Goal: Task Accomplishment & Management: Manage account settings

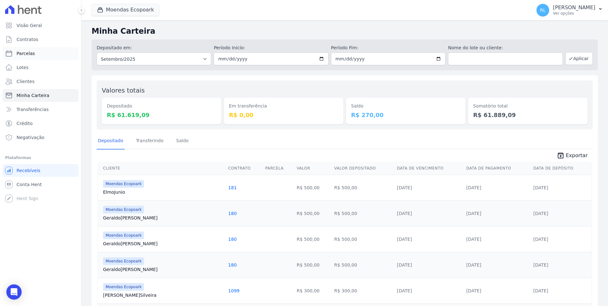
click at [35, 52] on link "Parcelas" at bounding box center [41, 53] width 76 height 13
select select
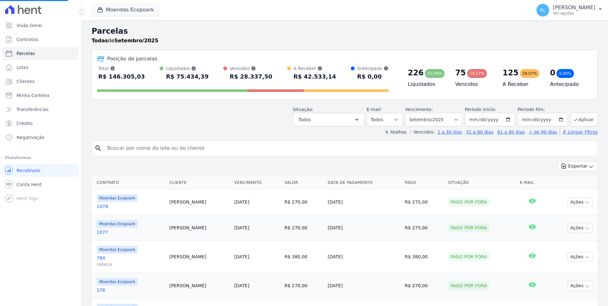
click at [141, 149] on input "search" at bounding box center [349, 148] width 492 height 13
select select
click at [141, 149] on input "search" at bounding box center [349, 148] width 492 height 13
type input "570"
select select
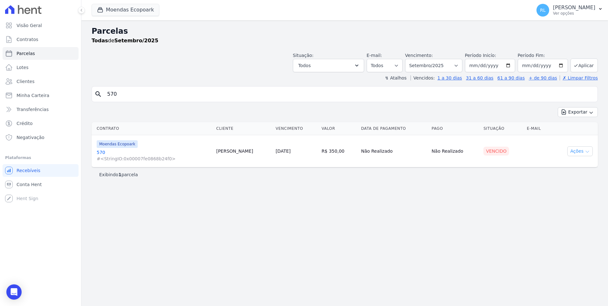
click at [579, 151] on button "Ações" at bounding box center [580, 151] width 25 height 10
click at [553, 203] on link "Liquidação Manual" at bounding box center [577, 201] width 61 height 12
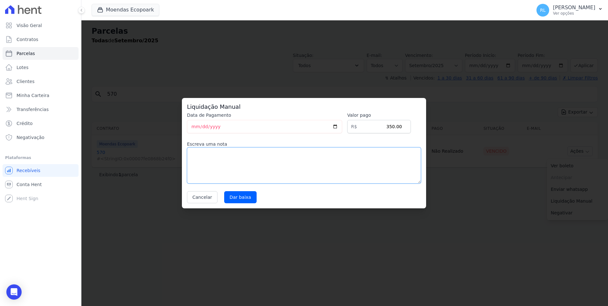
click at [211, 170] on textarea at bounding box center [304, 165] width 234 height 36
type textarea "pix"
click at [244, 198] on input "Dar baixa" at bounding box center [240, 197] width 32 height 12
select select
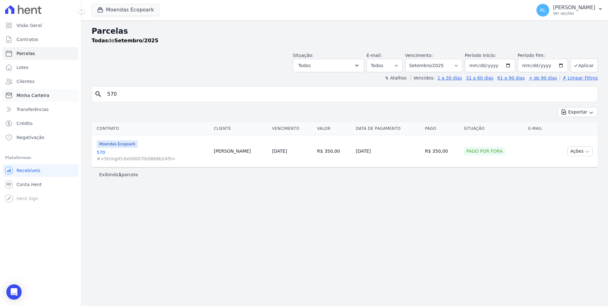
click at [47, 95] on link "Minha Carteira" at bounding box center [41, 95] width 76 height 13
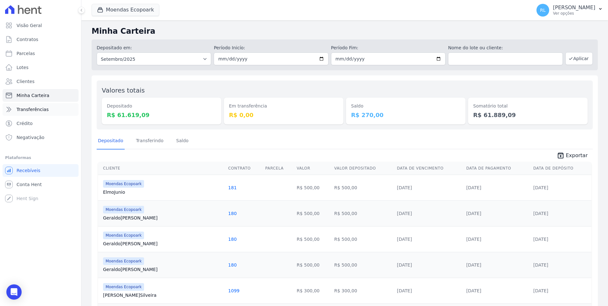
click at [36, 108] on span "Transferências" at bounding box center [33, 109] width 32 height 6
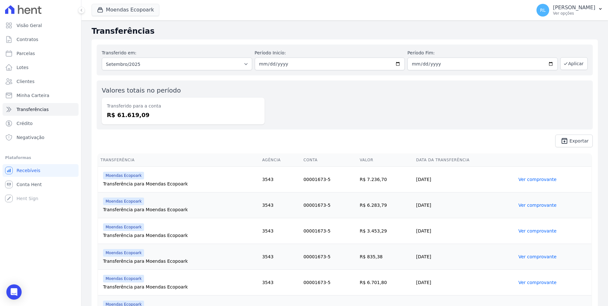
scroll to position [191, 0]
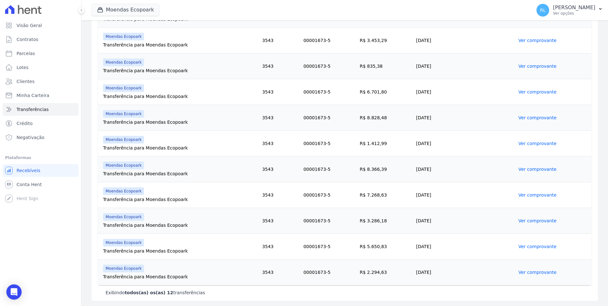
click at [301, 153] on td "00001673-5" at bounding box center [329, 144] width 56 height 26
click at [45, 55] on link "Parcelas" at bounding box center [41, 53] width 76 height 13
select select
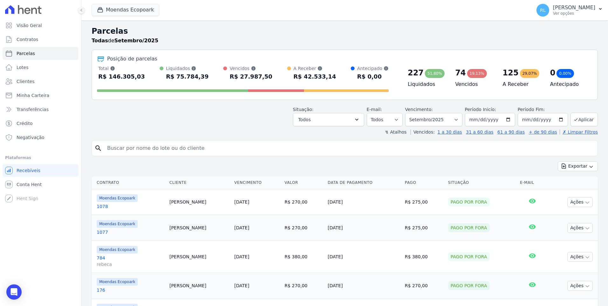
click at [127, 145] on input "search" at bounding box center [349, 148] width 492 height 13
type input "[PERSON_NAME]"
select select
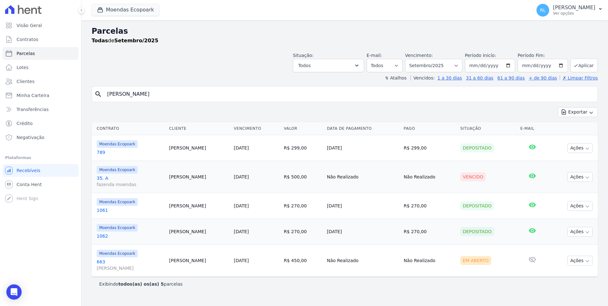
click at [105, 179] on link "35. A fazenda moendas" at bounding box center [130, 181] width 67 height 13
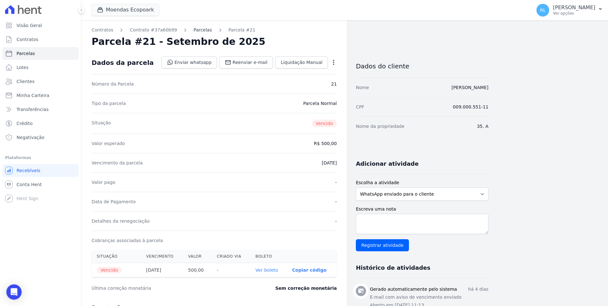
click at [199, 29] on link "Parcelas" at bounding box center [203, 30] width 18 height 7
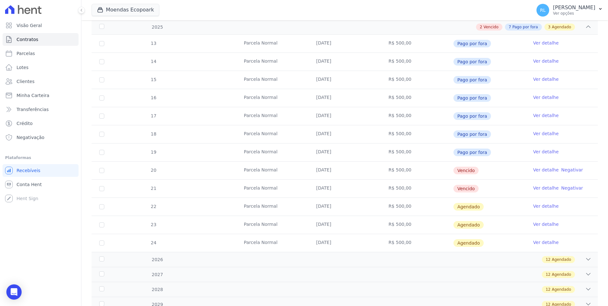
scroll to position [159, 0]
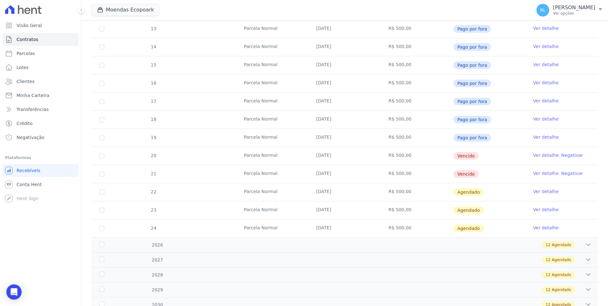
click at [537, 156] on link "Ver detalhe" at bounding box center [546, 155] width 25 height 6
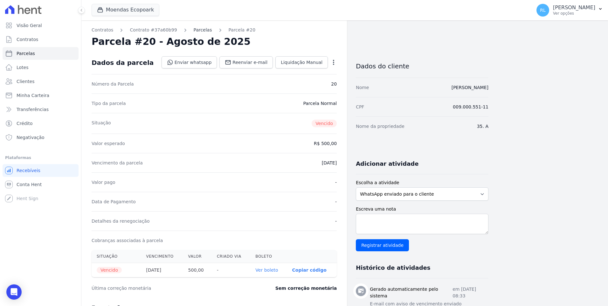
click at [195, 30] on link "Parcelas" at bounding box center [203, 30] width 18 height 7
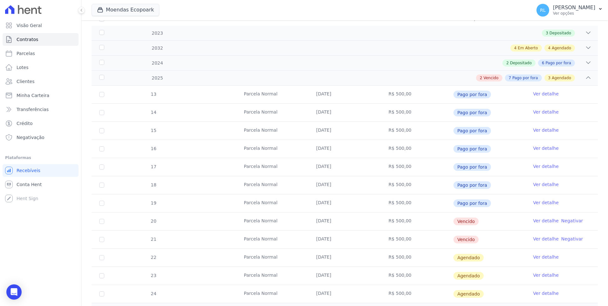
scroll to position [95, 0]
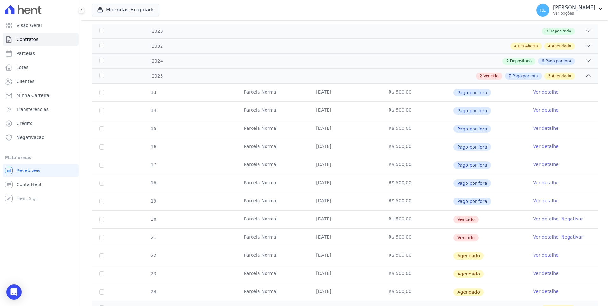
click at [545, 200] on link "Ver detalhe" at bounding box center [546, 201] width 25 height 6
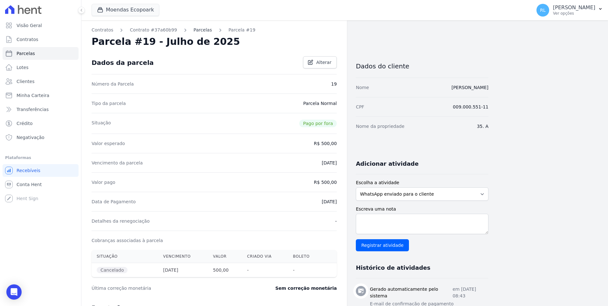
click at [197, 29] on link "Parcelas" at bounding box center [203, 30] width 18 height 7
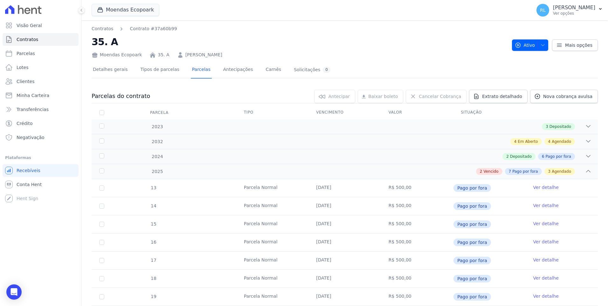
scroll to position [95, 0]
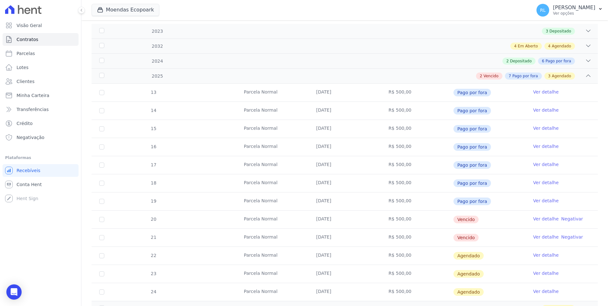
click at [540, 183] on link "Ver detalhe" at bounding box center [546, 182] width 25 height 6
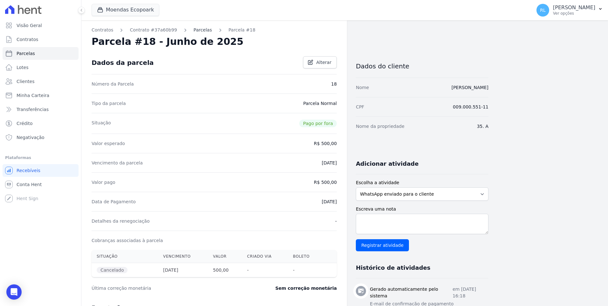
click at [194, 32] on link "Parcelas" at bounding box center [203, 30] width 18 height 7
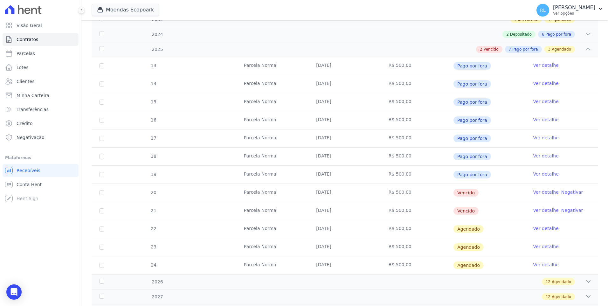
scroll to position [127, 0]
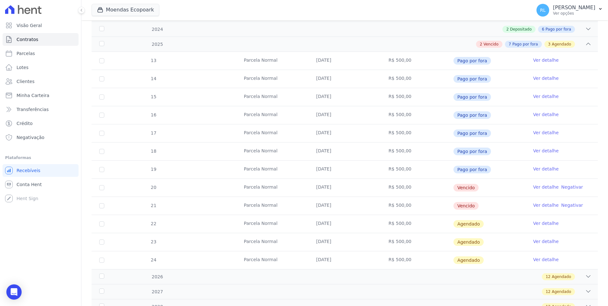
click at [534, 186] on link "Ver detalhe" at bounding box center [546, 187] width 25 height 6
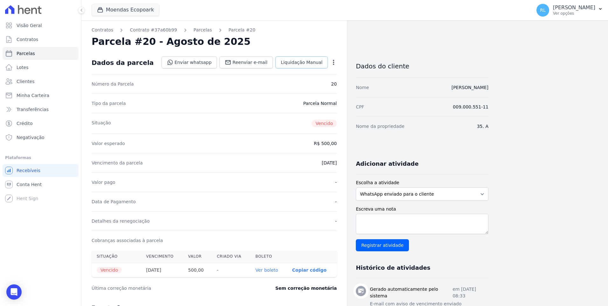
click at [305, 66] on link "Liquidação Manual" at bounding box center [302, 62] width 52 height 12
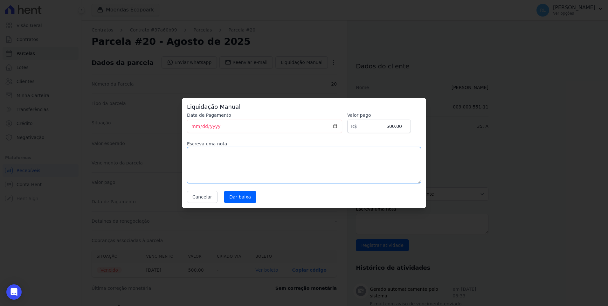
click at [204, 160] on textarea at bounding box center [304, 165] width 234 height 36
type textarea "pix"
click at [243, 198] on input "Dar baixa" at bounding box center [240, 197] width 32 height 12
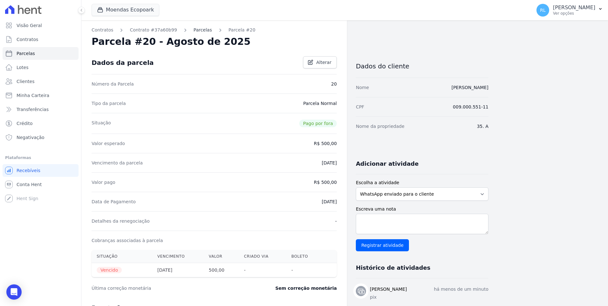
click at [197, 30] on link "Parcelas" at bounding box center [203, 30] width 18 height 7
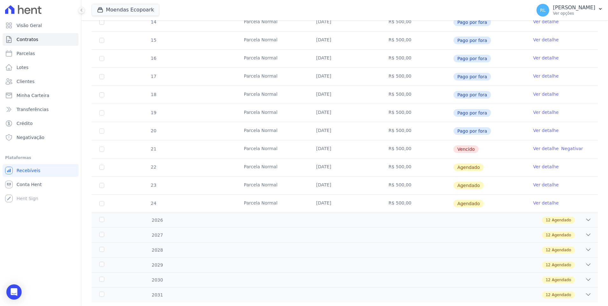
scroll to position [199, 0]
